Goal: Contribute content

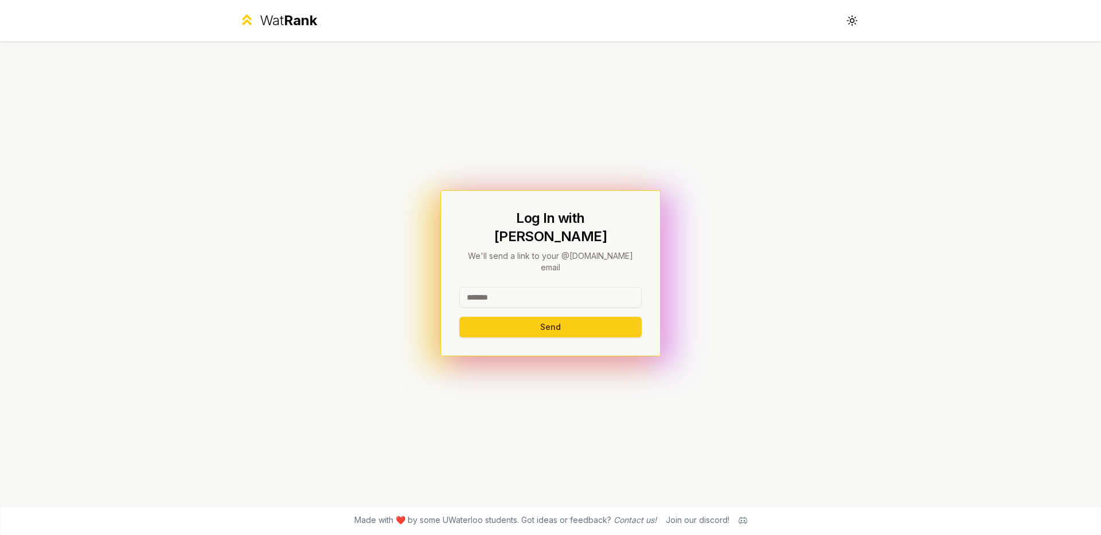
click at [537, 287] on input at bounding box center [550, 297] width 182 height 21
type input "*******"
click at [459, 317] on button "Send" at bounding box center [550, 327] width 182 height 21
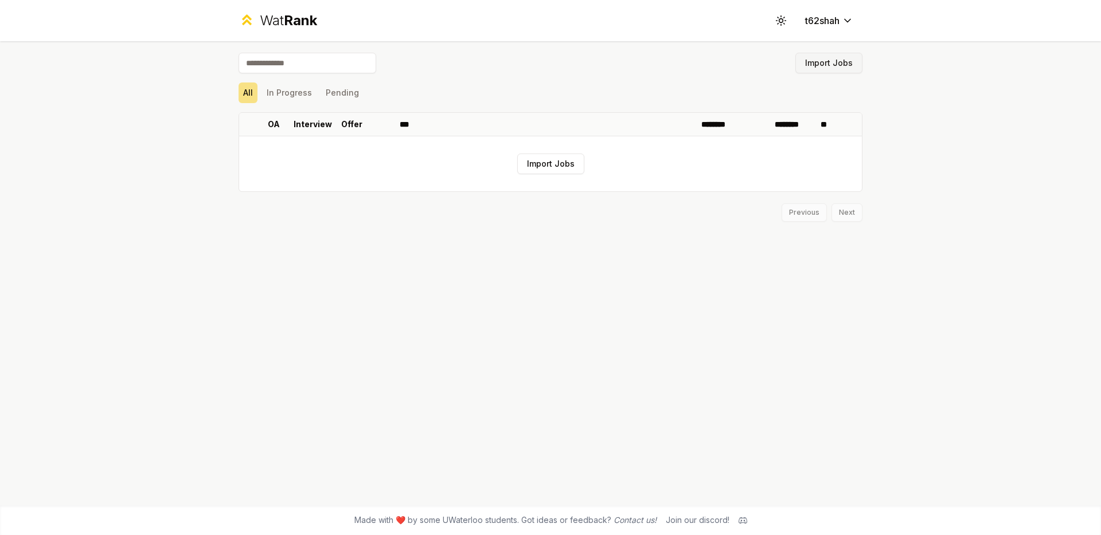
click at [809, 63] on button "Import Jobs" at bounding box center [828, 63] width 67 height 21
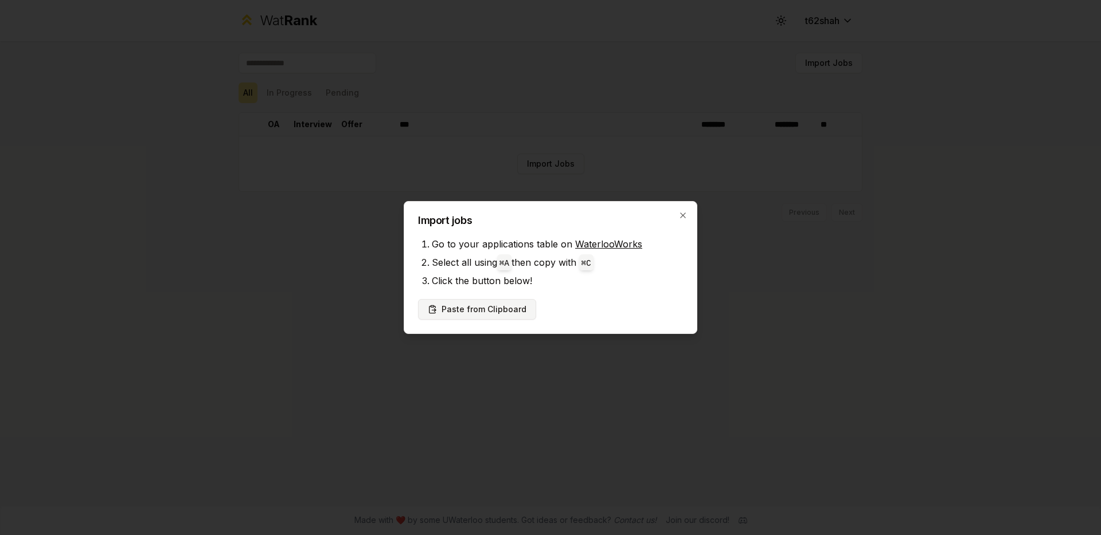
click at [479, 315] on button "Paste from Clipboard" at bounding box center [477, 309] width 118 height 21
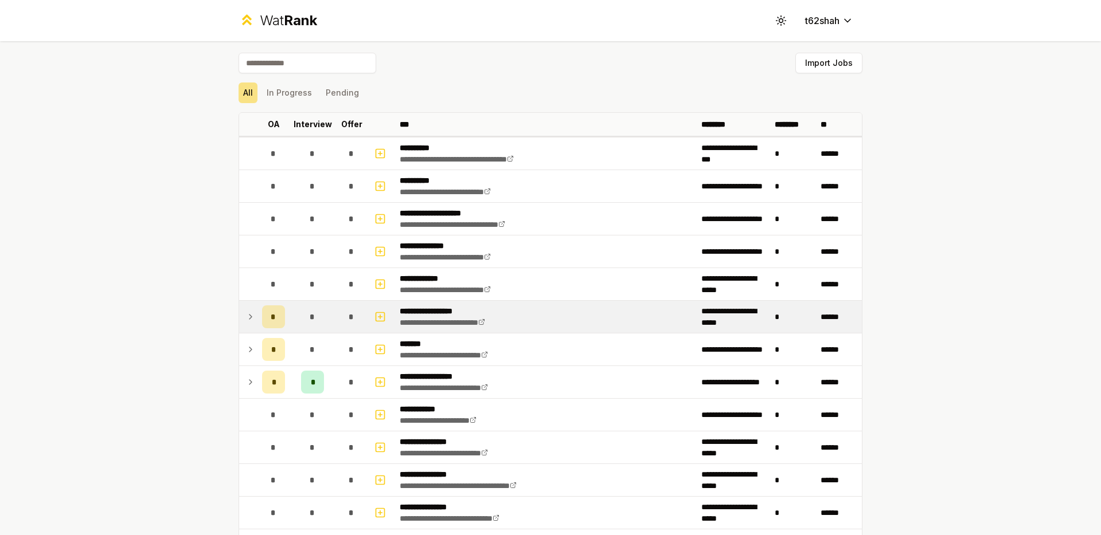
click at [252, 320] on icon at bounding box center [250, 317] width 9 height 14
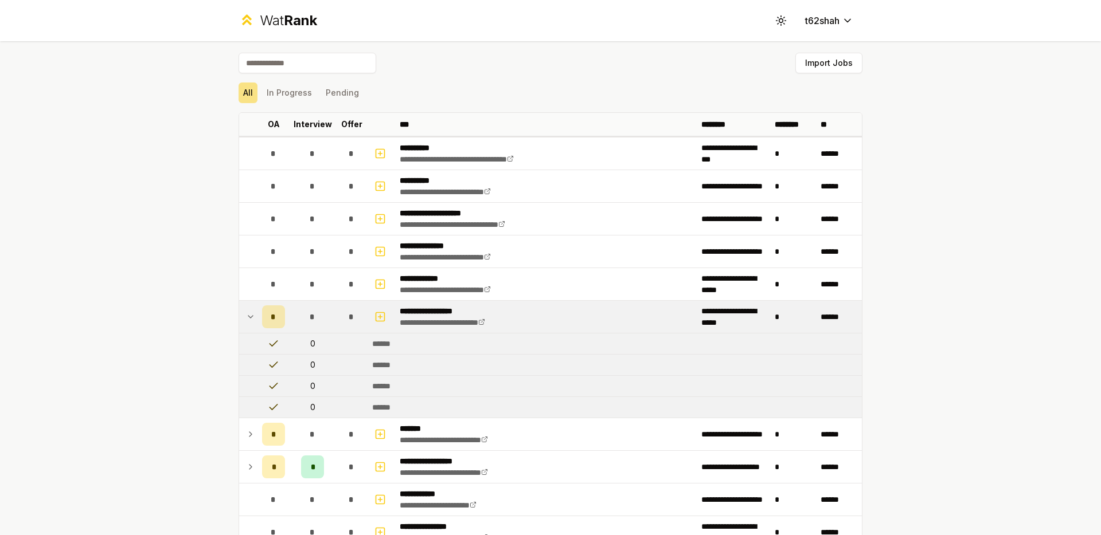
click at [252, 320] on icon at bounding box center [250, 317] width 9 height 14
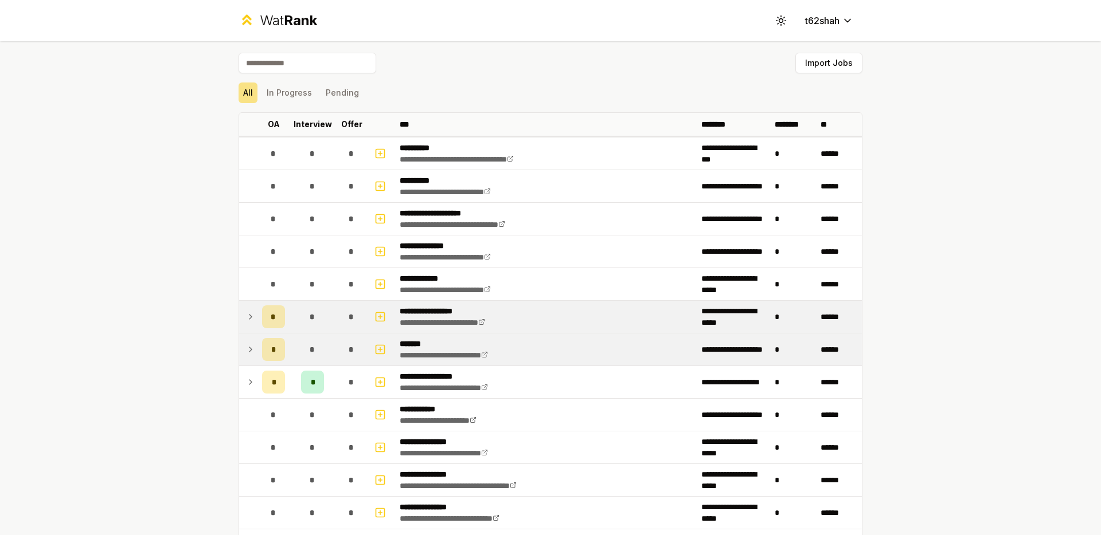
click at [254, 347] on icon at bounding box center [250, 350] width 9 height 14
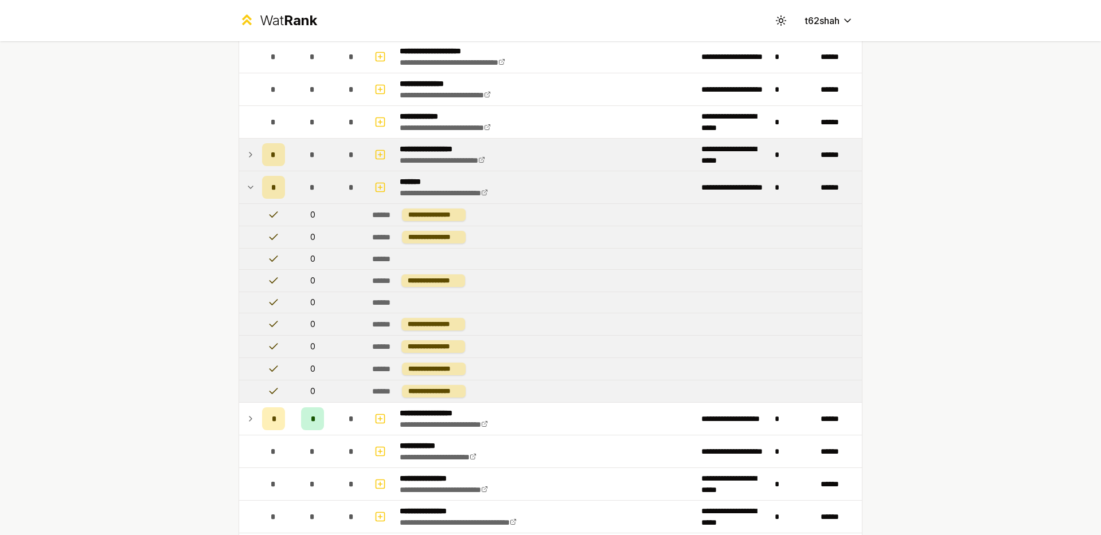
scroll to position [174, 0]
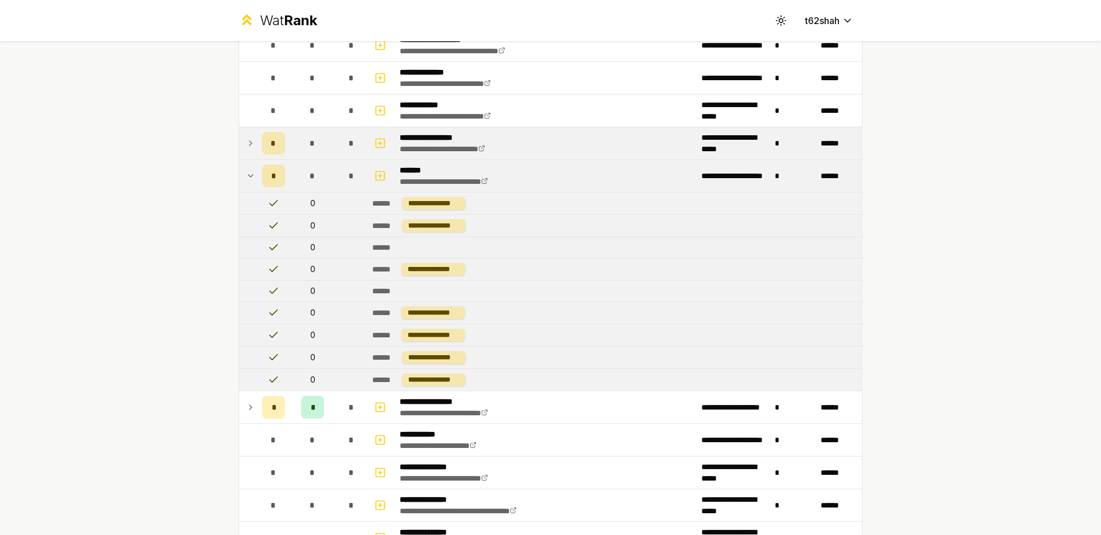
click at [248, 175] on icon at bounding box center [250, 176] width 9 height 14
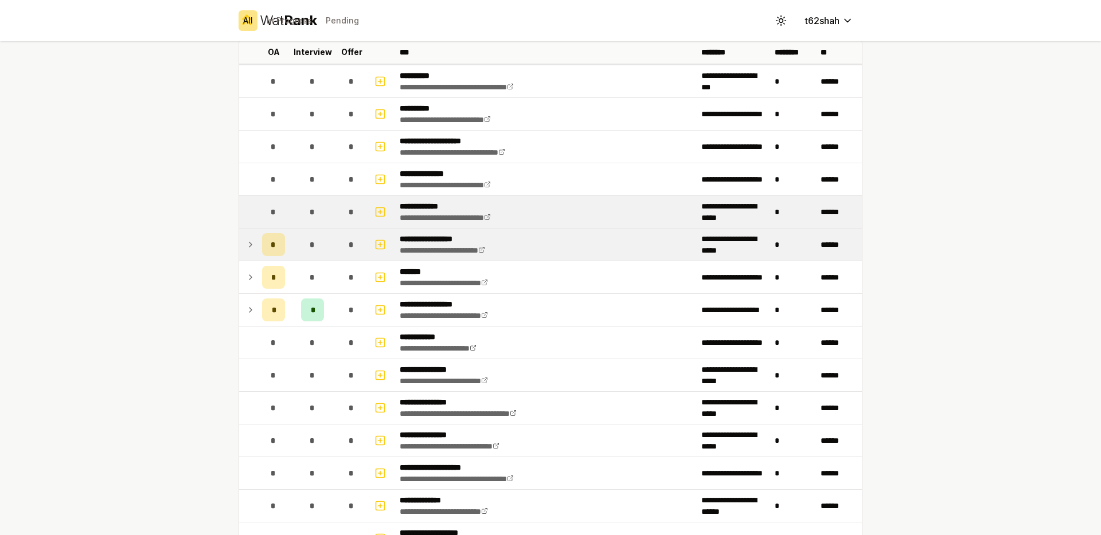
scroll to position [93, 0]
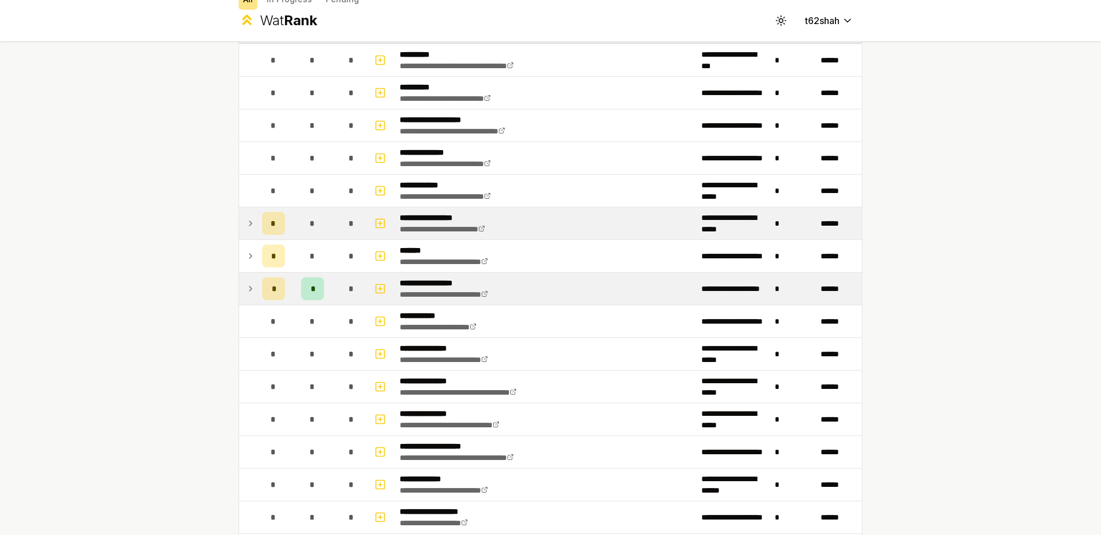
click at [253, 291] on icon at bounding box center [250, 289] width 9 height 14
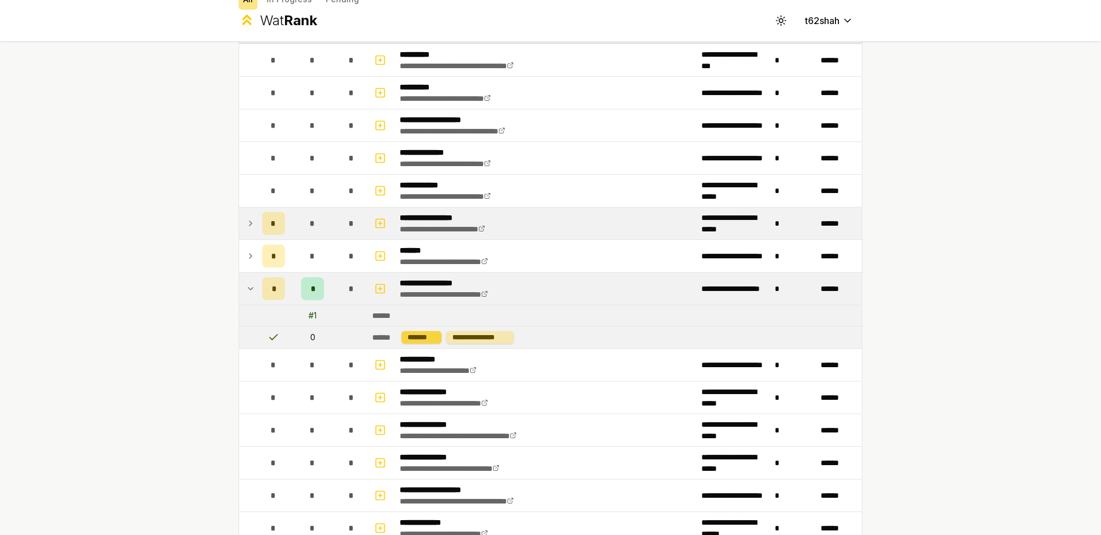
click at [431, 339] on div "*******" at bounding box center [421, 337] width 40 height 13
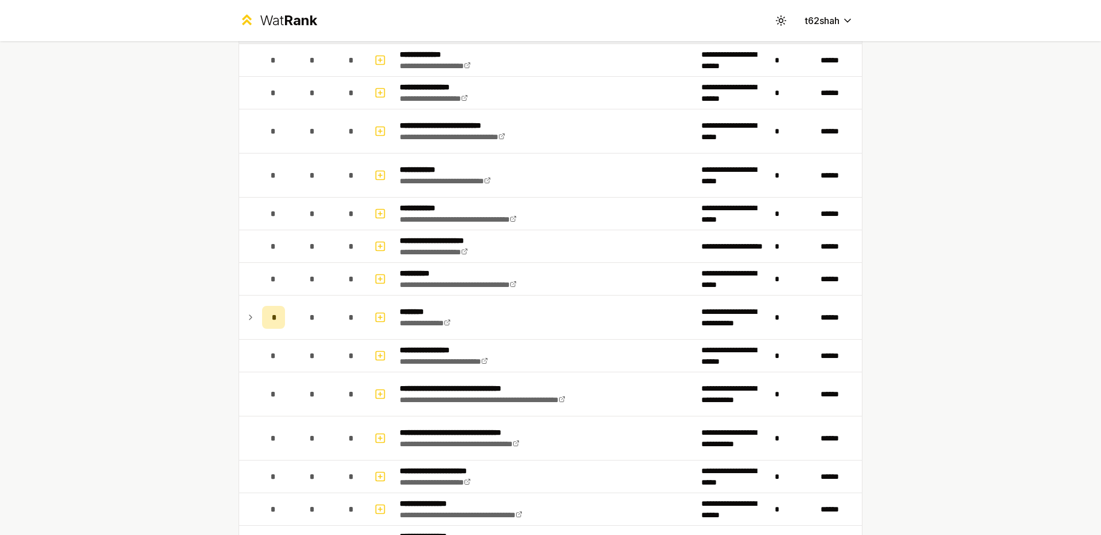
scroll to position [946, 0]
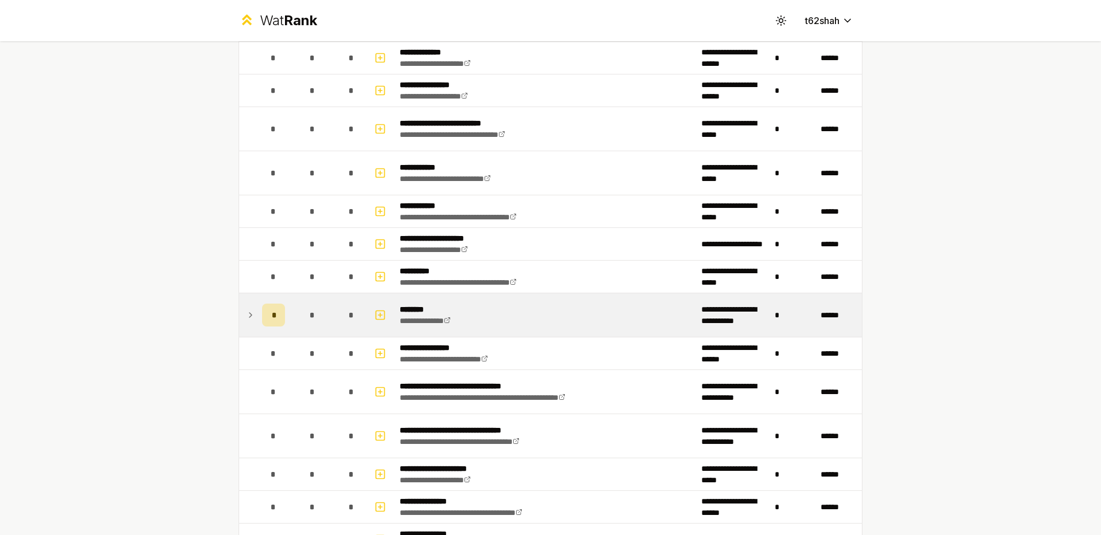
click at [251, 313] on icon at bounding box center [250, 315] width 9 height 14
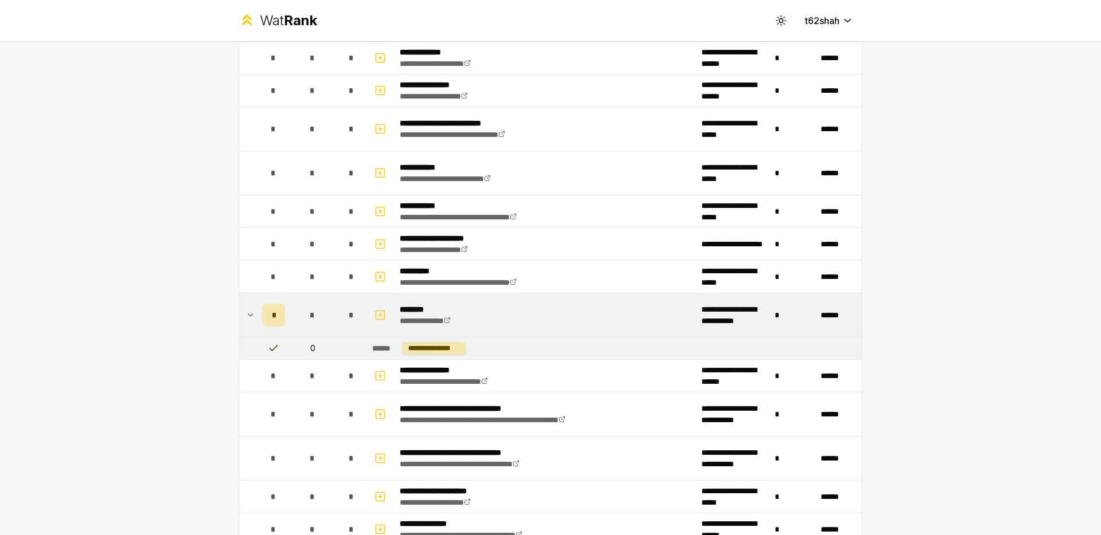
click at [260, 309] on td "*" at bounding box center [273, 315] width 32 height 44
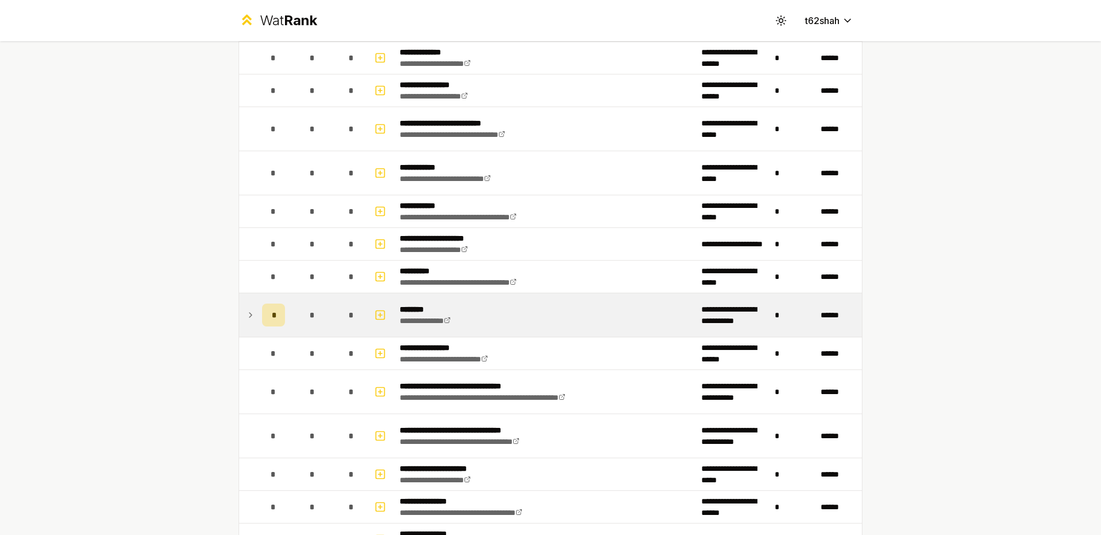
click at [259, 312] on td "*" at bounding box center [273, 315] width 32 height 44
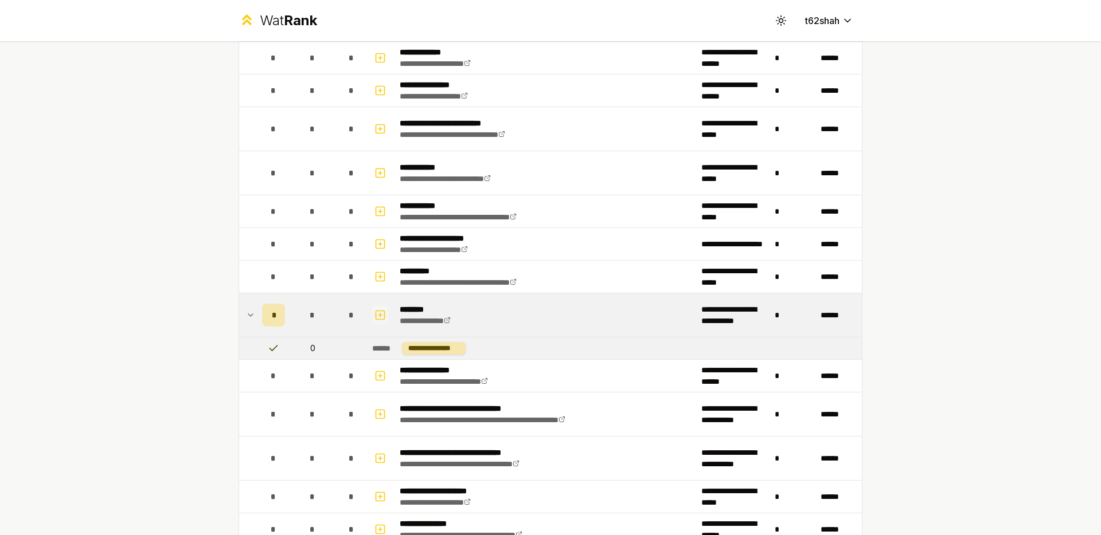
click at [383, 312] on icon "button" at bounding box center [379, 315] width 11 height 14
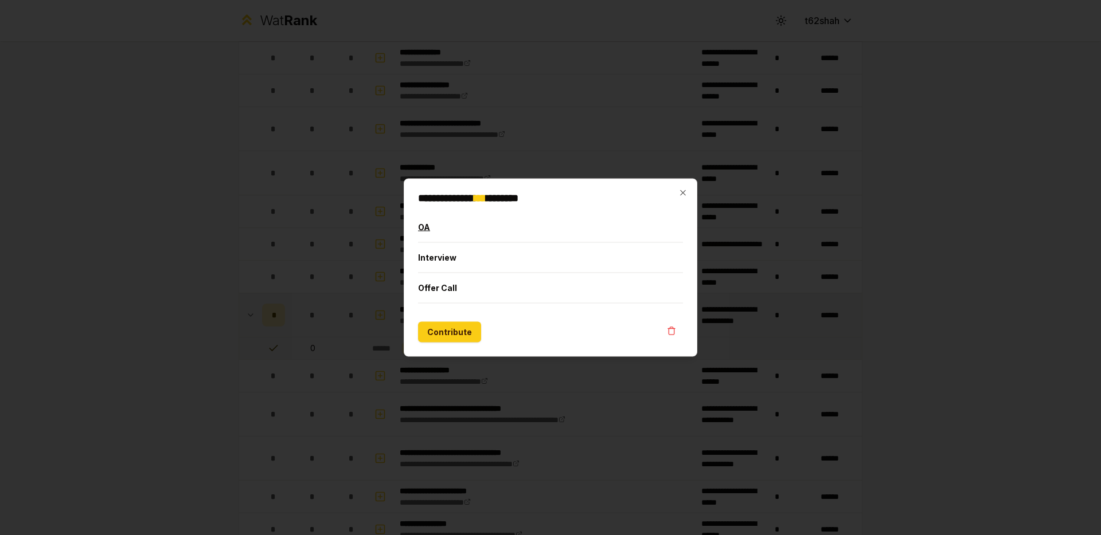
click at [508, 230] on button "OA" at bounding box center [550, 228] width 265 height 30
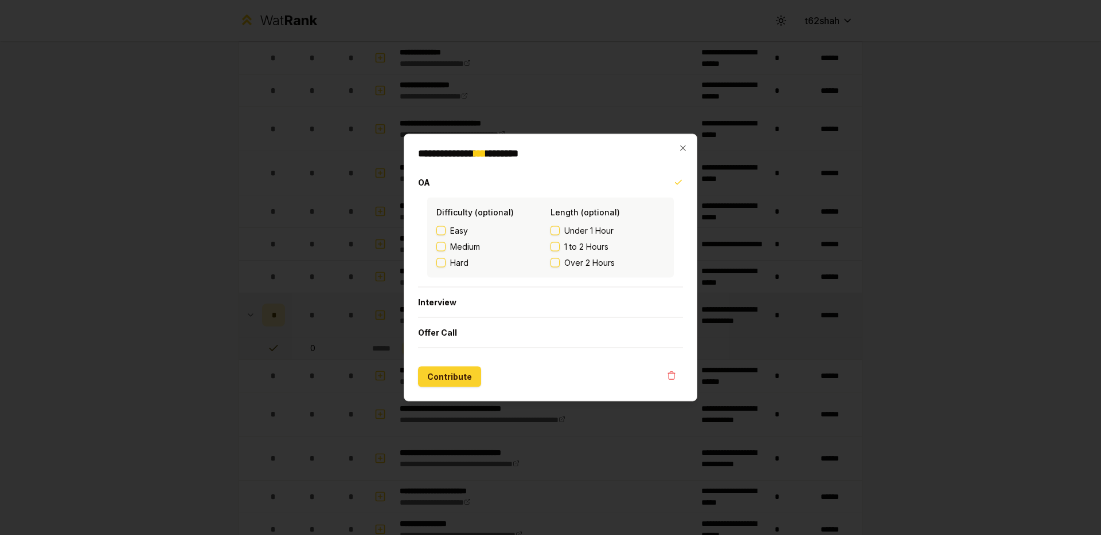
click at [440, 367] on button "Contribute" at bounding box center [449, 377] width 63 height 21
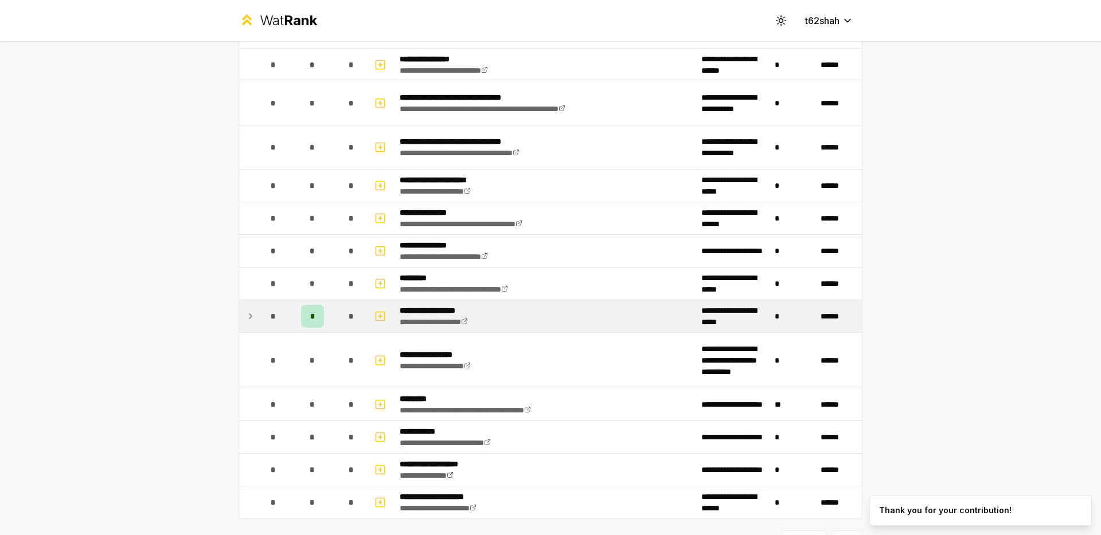
scroll to position [1207, 0]
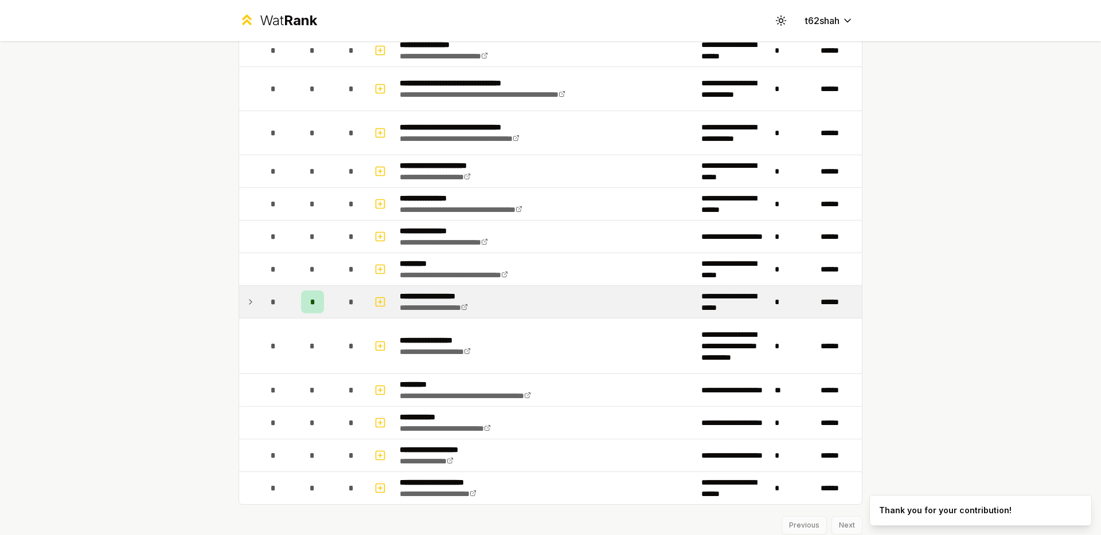
click at [260, 300] on td "*" at bounding box center [273, 302] width 32 height 32
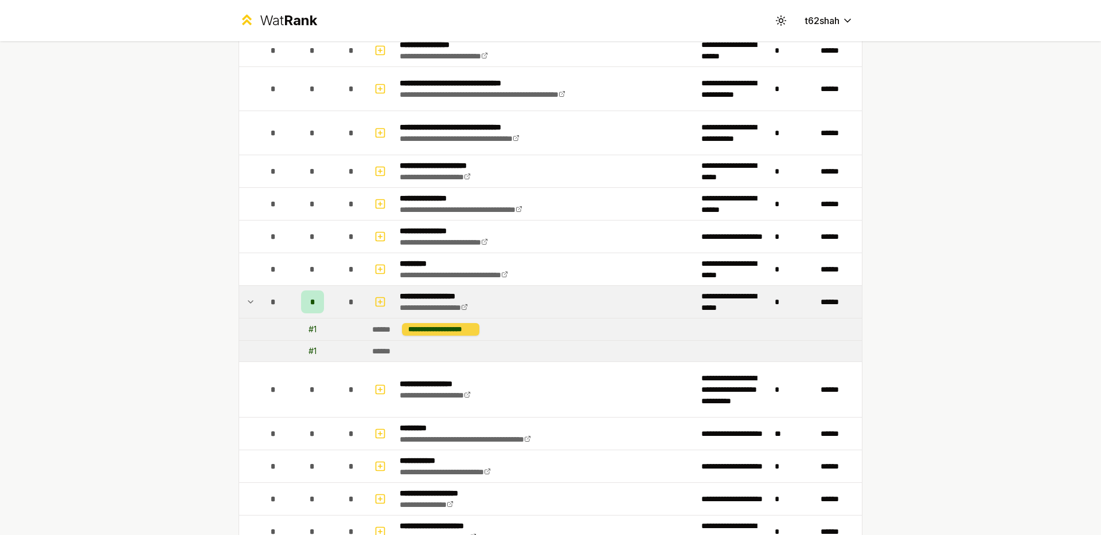
click at [465, 331] on div "**********" at bounding box center [440, 329] width 77 height 13
